Goal: Information Seeking & Learning: Learn about a topic

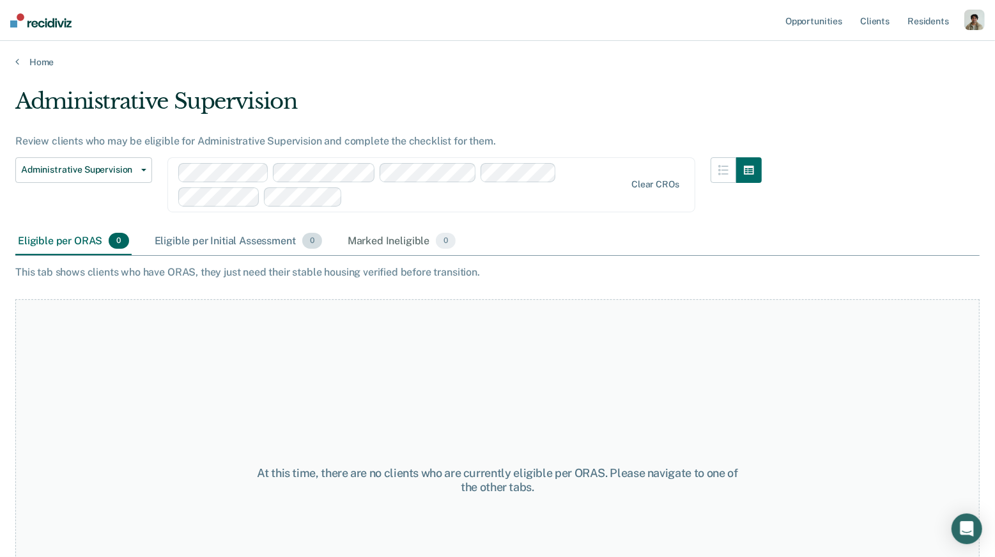
click at [231, 242] on div "Eligible per Initial Assessment 0" at bounding box center [238, 242] width 173 height 28
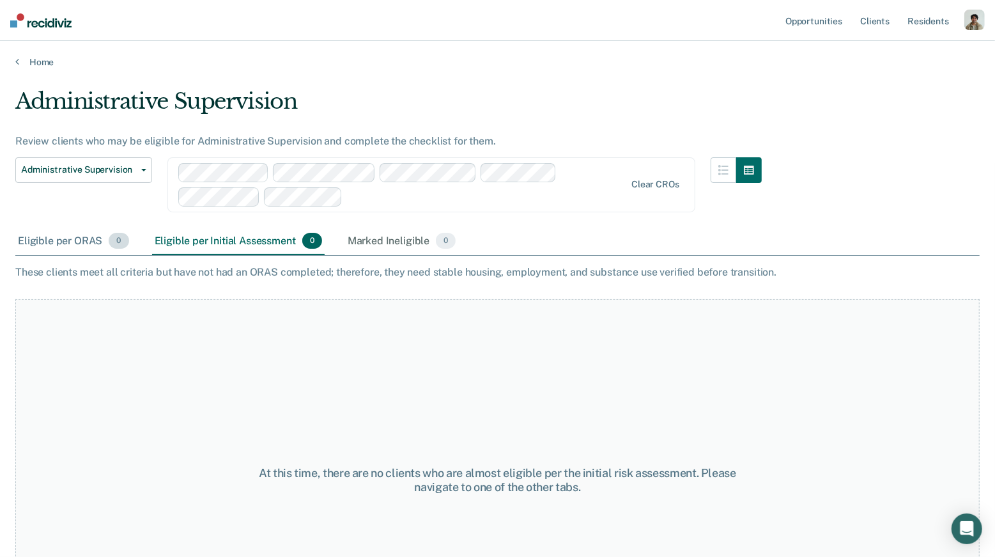
click at [86, 236] on div "Eligible per ORAS 0" at bounding box center [73, 242] width 116 height 28
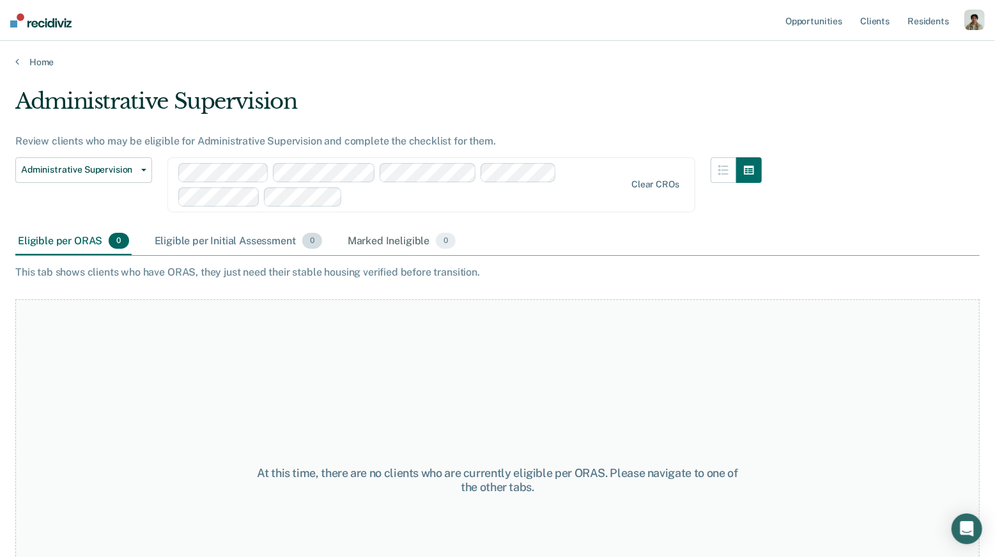
click at [252, 244] on div "Eligible per Initial Assessment 0" at bounding box center [238, 242] width 173 height 28
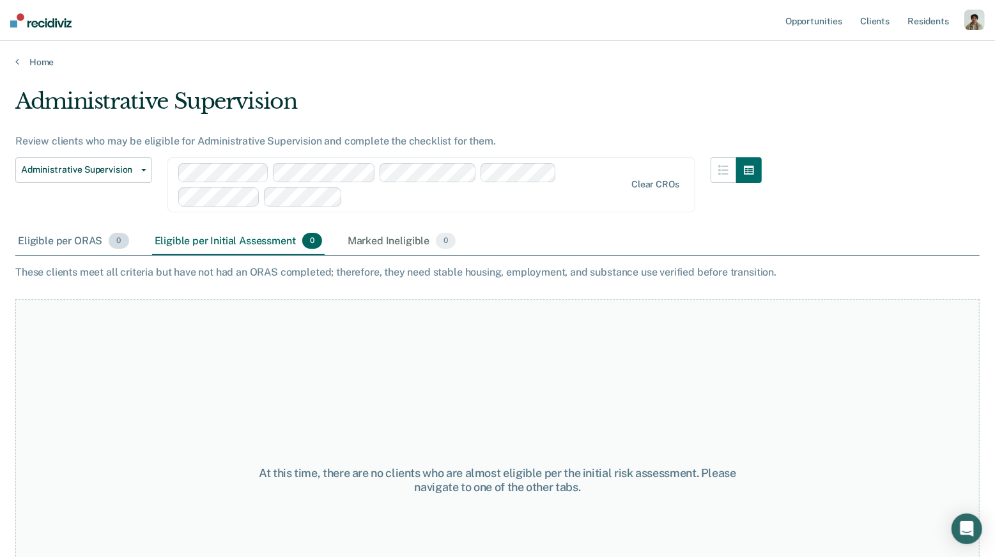
click at [128, 230] on div "Eligible per ORAS 0" at bounding box center [73, 242] width 116 height 28
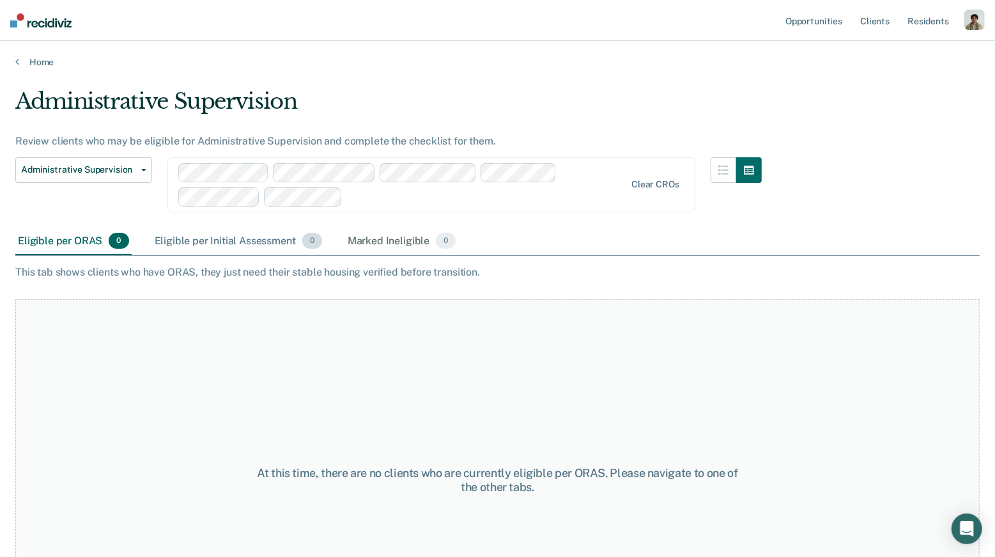
click at [185, 238] on div "Eligible per Initial Assessment 0" at bounding box center [238, 242] width 173 height 28
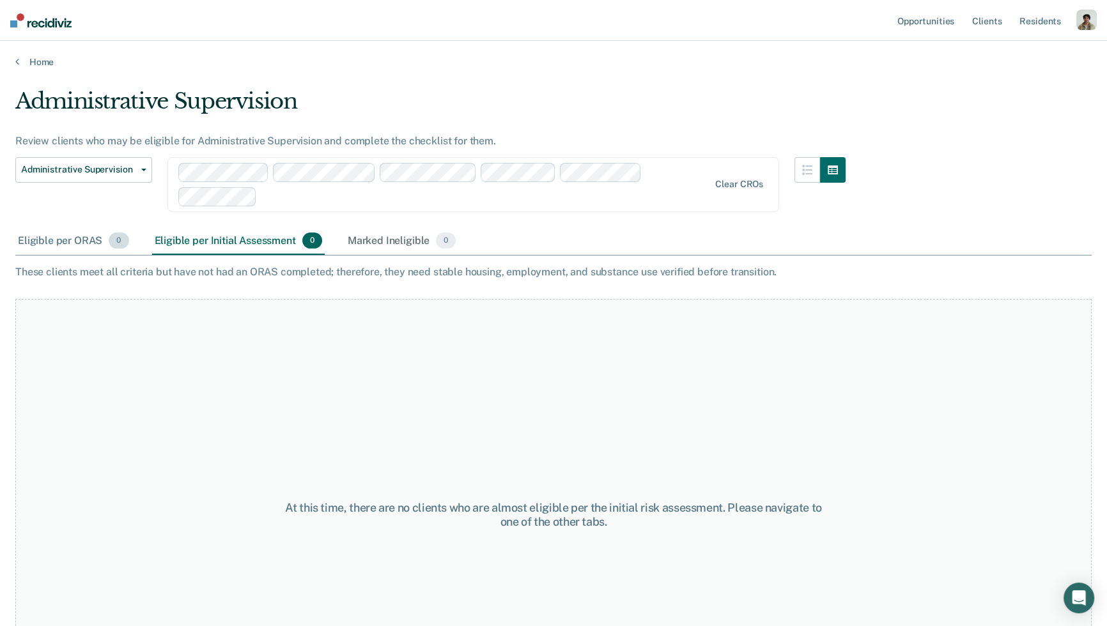
click at [93, 234] on div "Eligible per ORAS 0" at bounding box center [73, 242] width 116 height 28
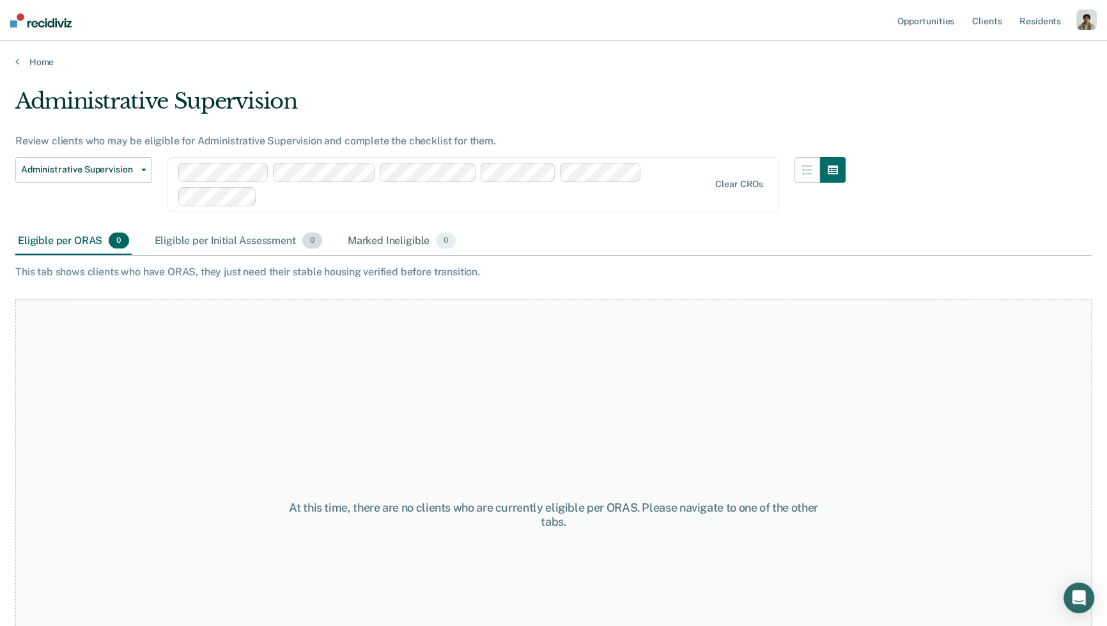
drag, startPoint x: 226, startPoint y: 240, endPoint x: 172, endPoint y: 235, distance: 54.6
click at [226, 239] on div "Eligible per Initial Assessment 0" at bounding box center [238, 242] width 173 height 28
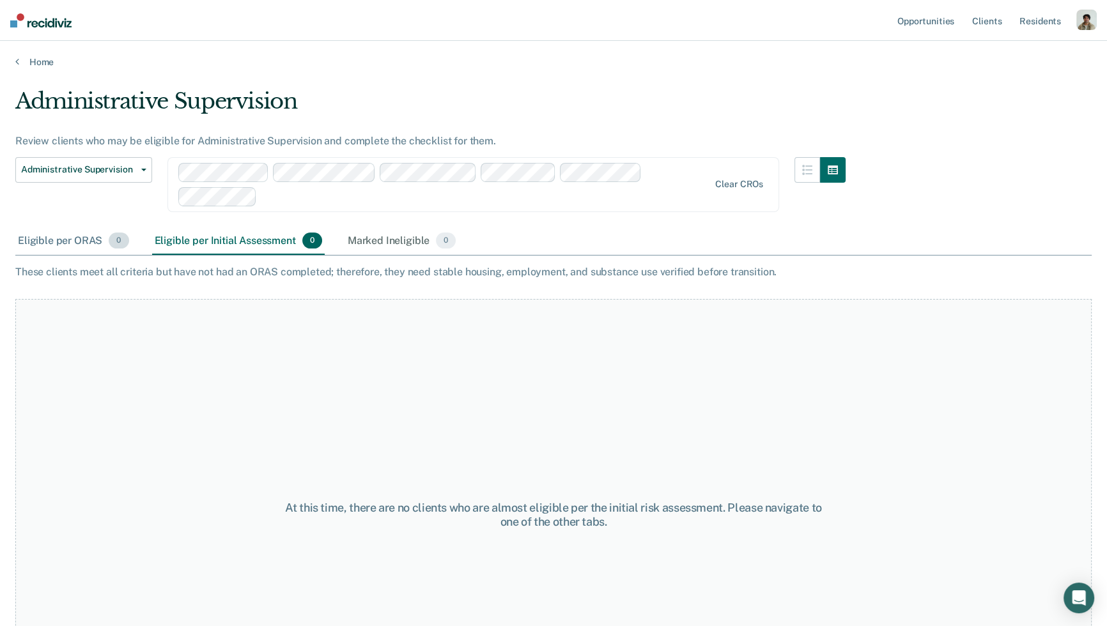
click at [48, 244] on div "Eligible per ORAS 0" at bounding box center [73, 242] width 116 height 28
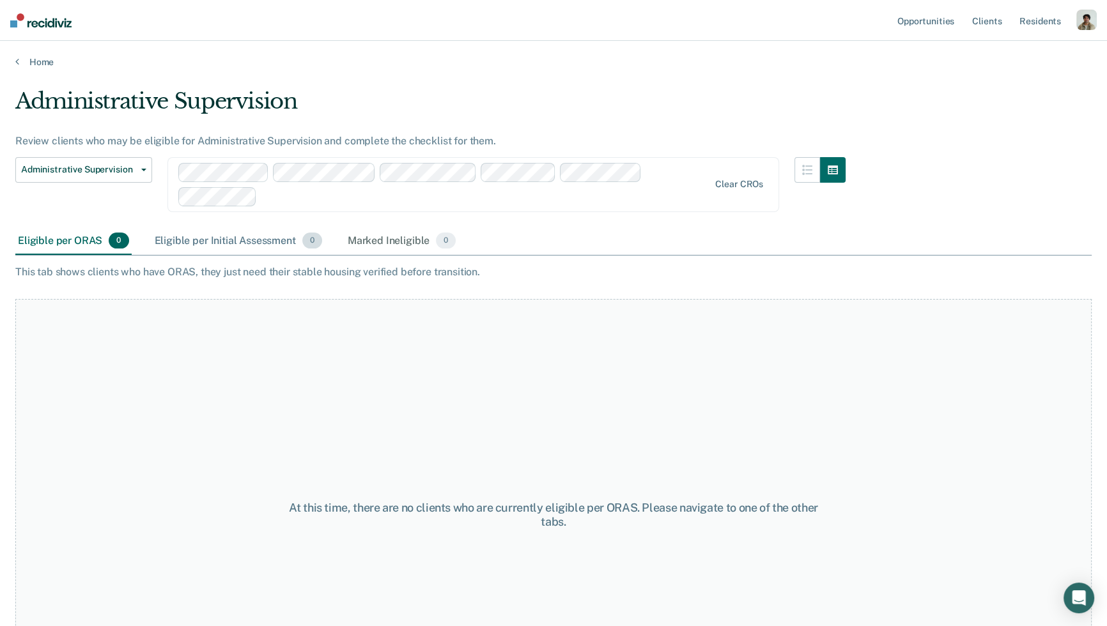
click at [222, 233] on div "Eligible per Initial Assessment 0" at bounding box center [238, 242] width 173 height 28
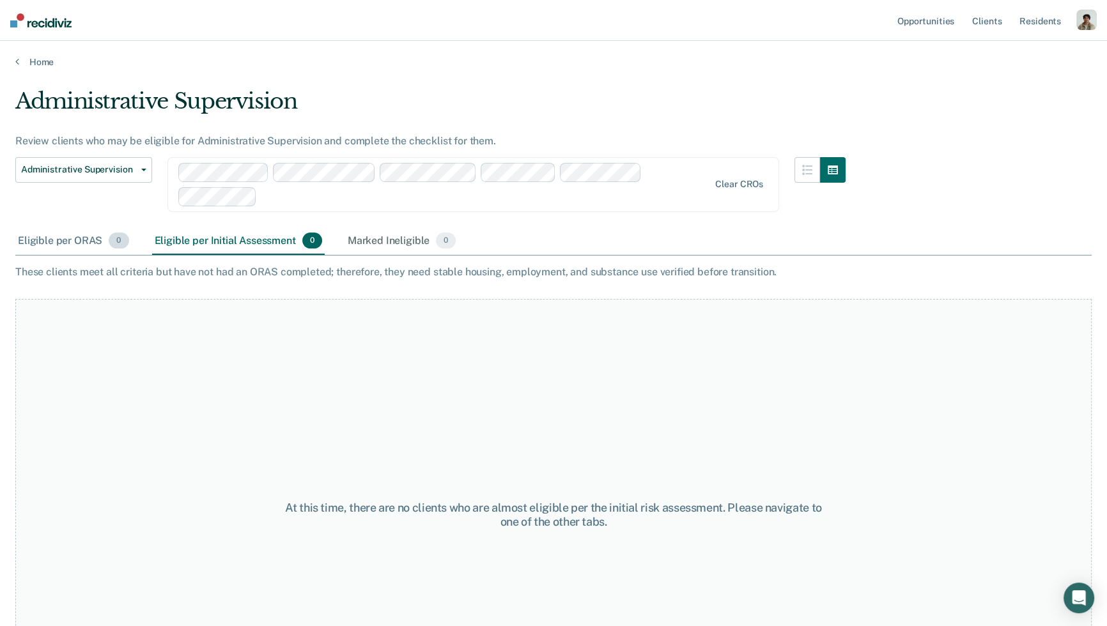
click at [55, 233] on div "Eligible per ORAS 0" at bounding box center [73, 242] width 116 height 28
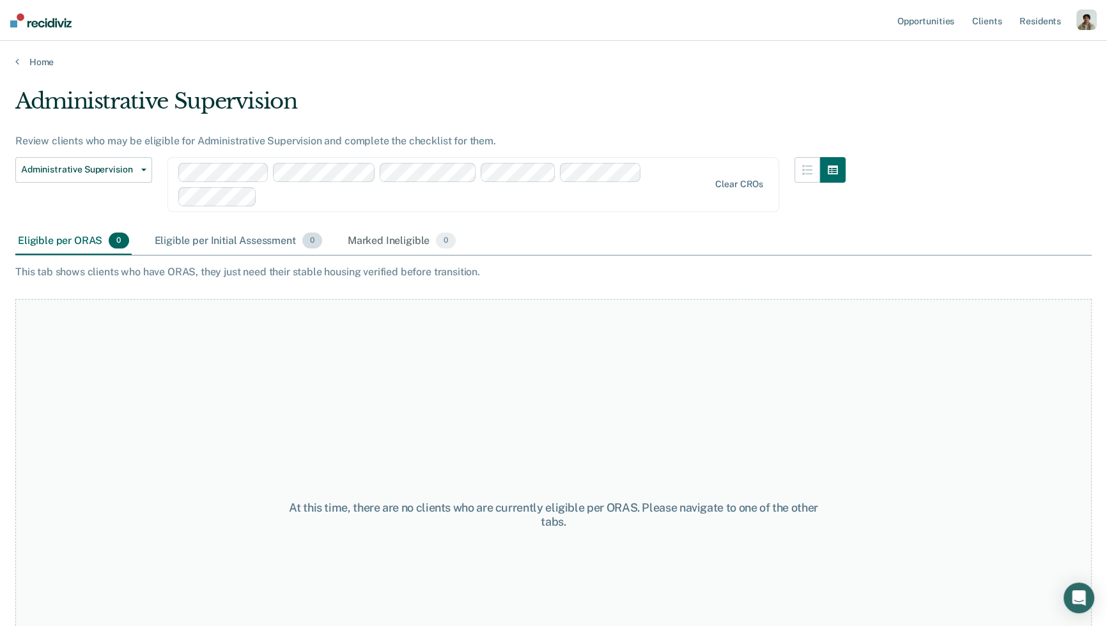
click at [256, 247] on div "Eligible per Initial Assessment 0" at bounding box center [238, 242] width 173 height 28
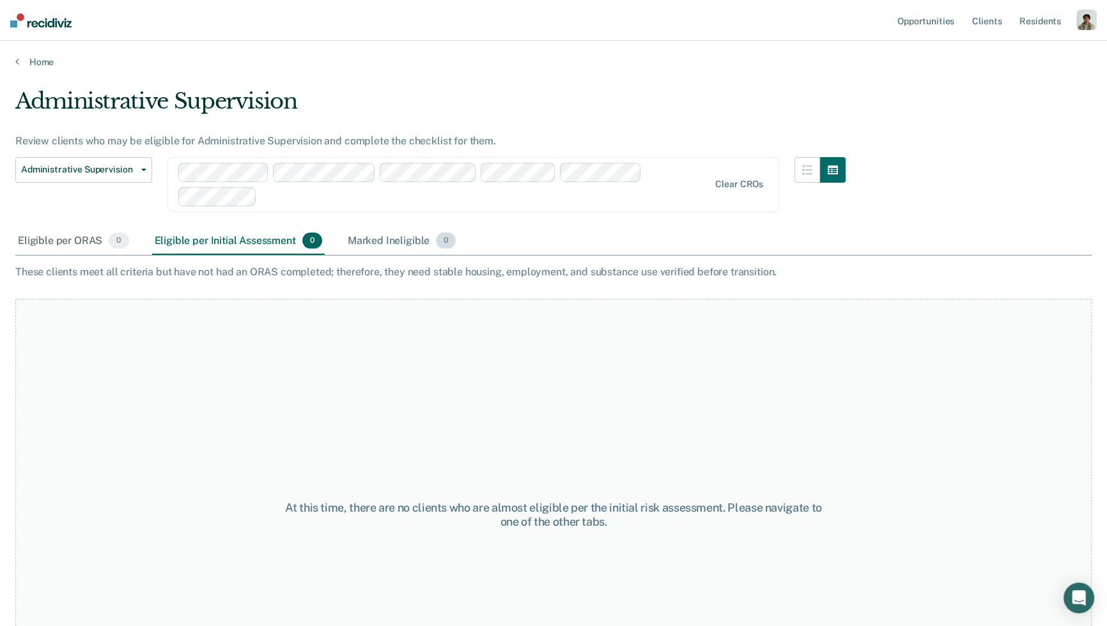
click at [408, 245] on div "Marked Ineligible 0" at bounding box center [402, 242] width 114 height 28
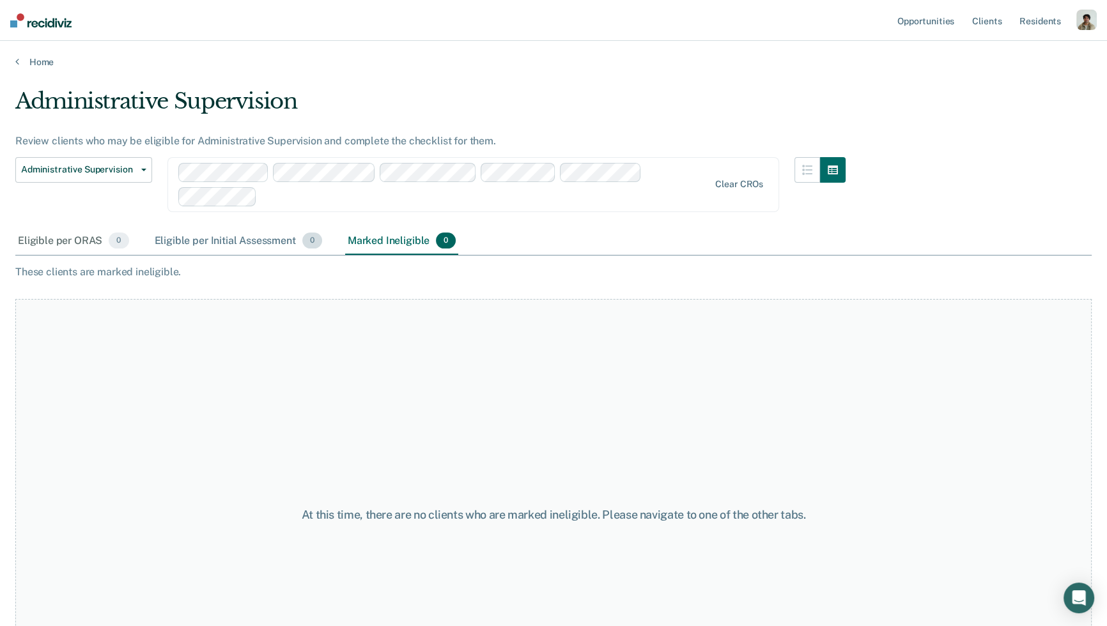
click at [264, 242] on div "Eligible per Initial Assessment 0" at bounding box center [238, 242] width 173 height 28
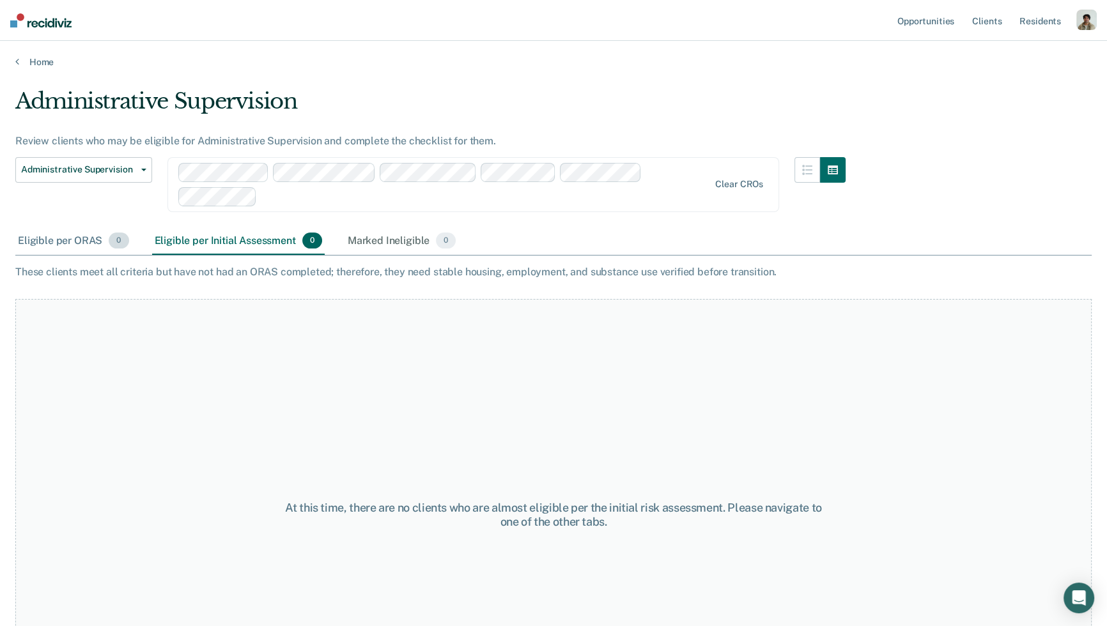
click at [47, 228] on div "Eligible per ORAS 0" at bounding box center [73, 242] width 116 height 28
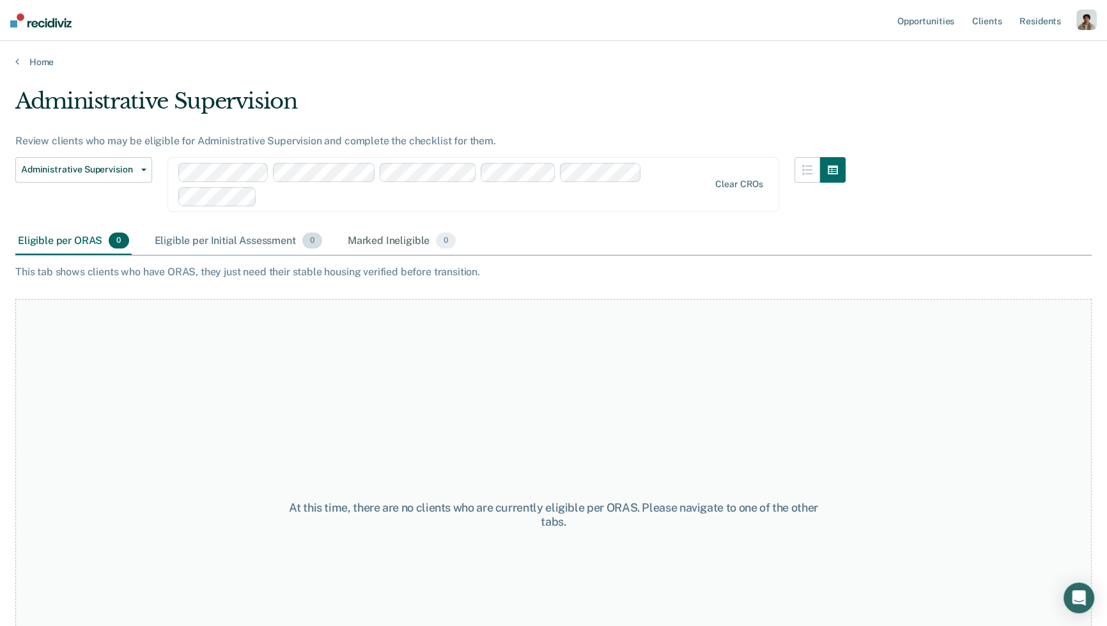
click at [198, 242] on div "Eligible per Initial Assessment 0" at bounding box center [238, 242] width 173 height 28
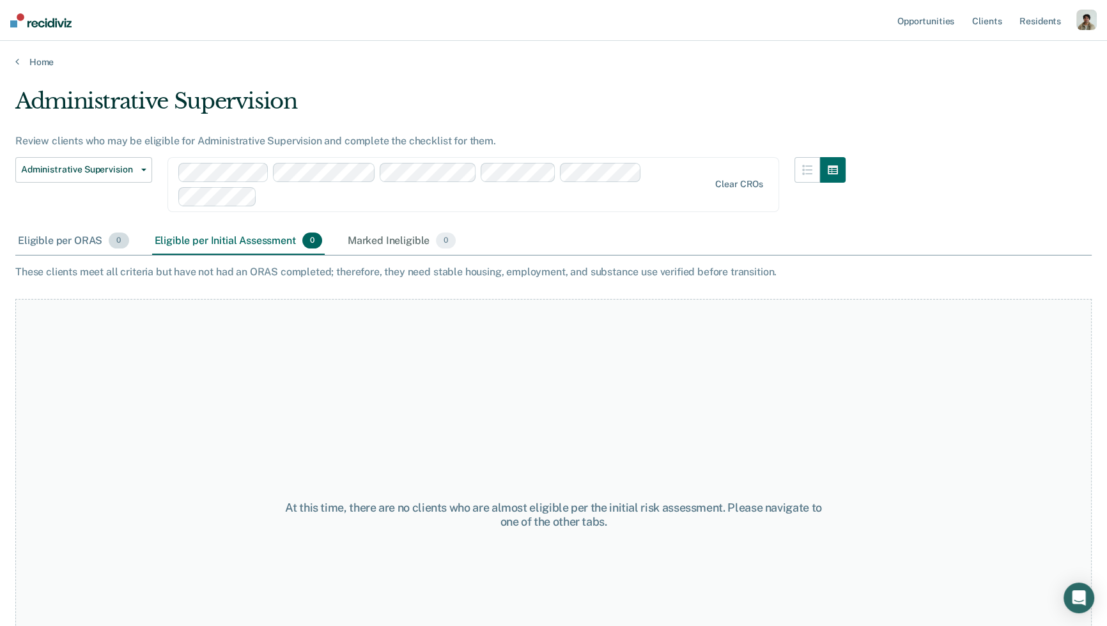
click at [58, 249] on div "Eligible per ORAS 0" at bounding box center [73, 242] width 116 height 28
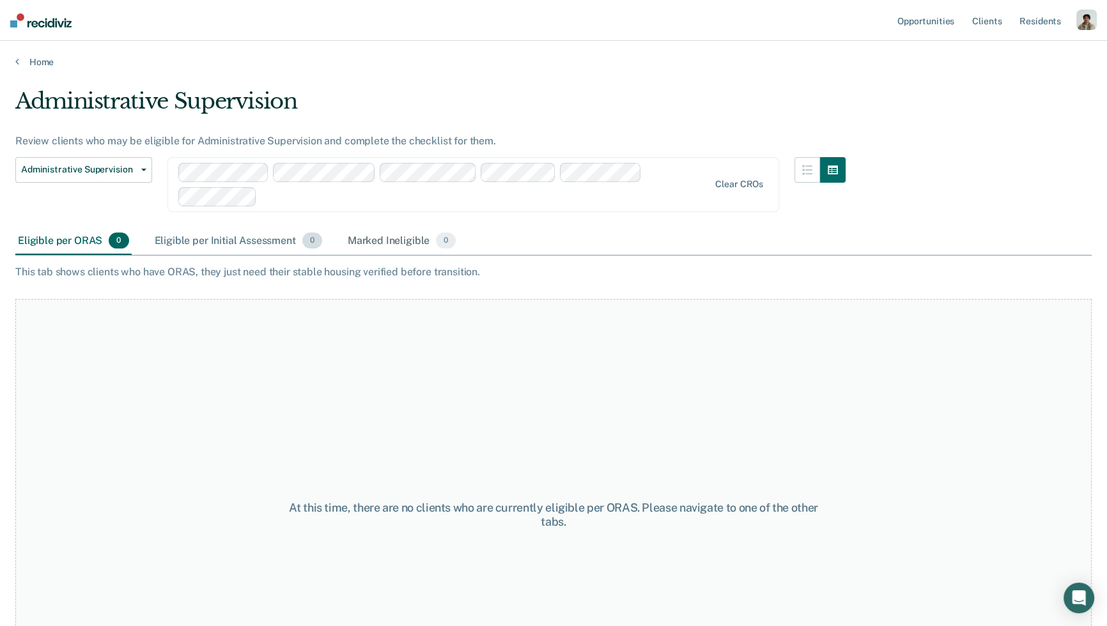
click at [205, 242] on div "Eligible per Initial Assessment 0" at bounding box center [238, 242] width 173 height 28
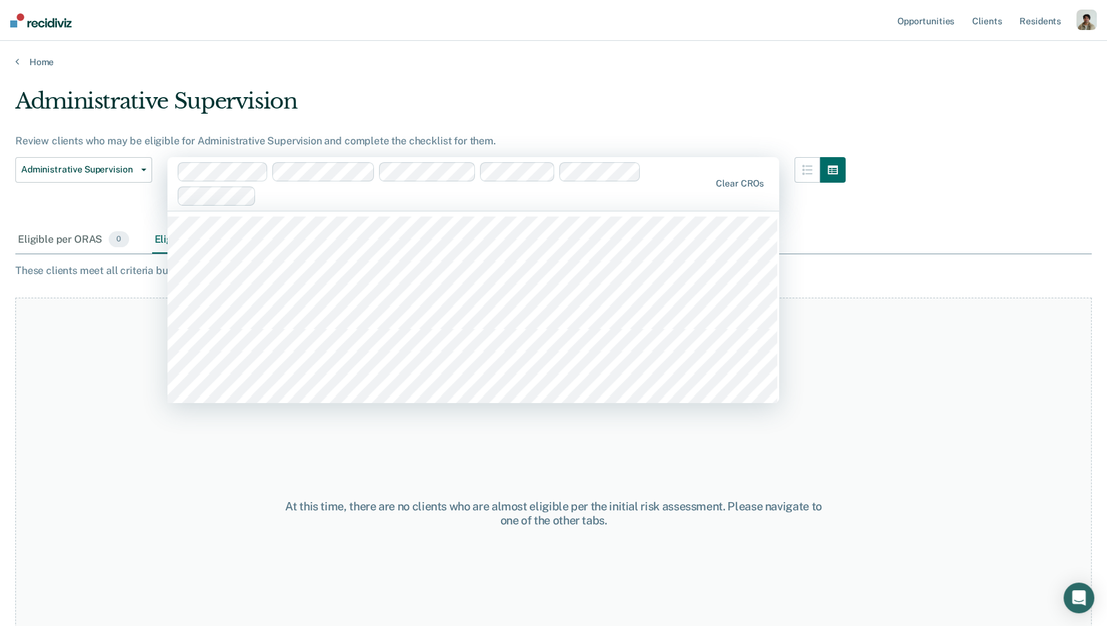
click at [995, 118] on div "Administrative Supervision Review clients who may be eligible for Administrativ…" at bounding box center [553, 309] width 1076 height 442
